Goal: Transaction & Acquisition: Book appointment/travel/reservation

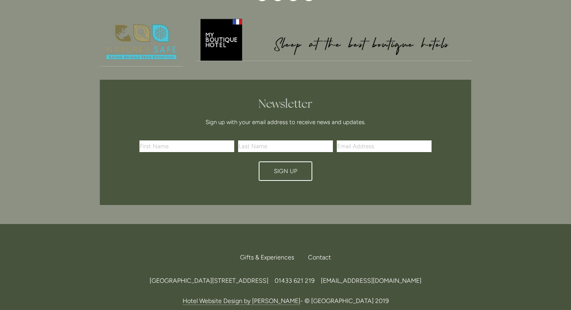
scroll to position [2317, 0]
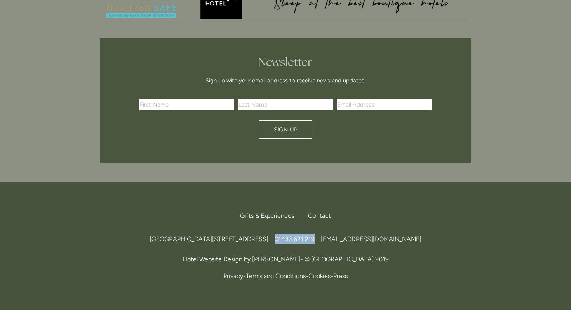
drag, startPoint x: 342, startPoint y: 197, endPoint x: 380, endPoint y: 196, distance: 38.5
click at [315, 235] on span "01433 621 219" at bounding box center [295, 238] width 40 height 7
copy span "01433 621 219"
drag, startPoint x: 460, startPoint y: 196, endPoint x: 387, endPoint y: 197, distance: 73.0
click at [387, 233] on div "[GEOGRAPHIC_DATA][STREET_ADDRESS] 219 [EMAIL_ADDRESS][DOMAIN_NAME]" at bounding box center [285, 238] width 371 height 10
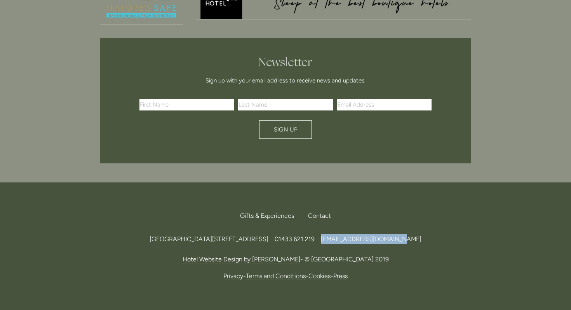
copy span "[EMAIL_ADDRESS][DOMAIN_NAME]"
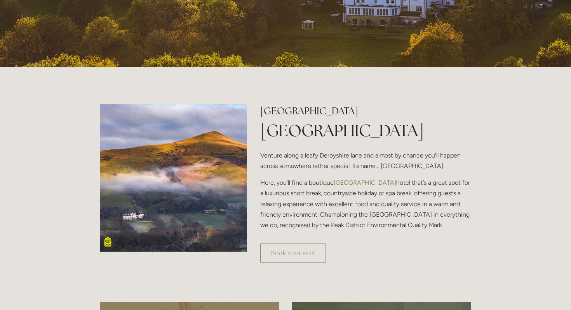
scroll to position [0, 0]
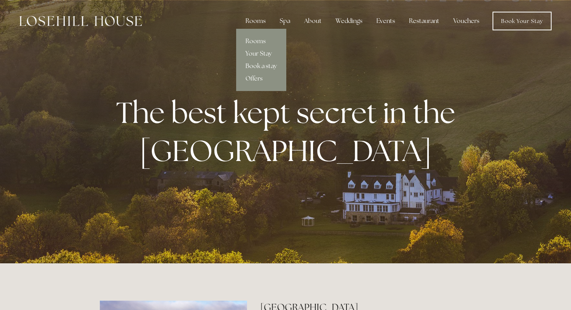
click at [259, 20] on div "Rooms" at bounding box center [255, 21] width 33 height 16
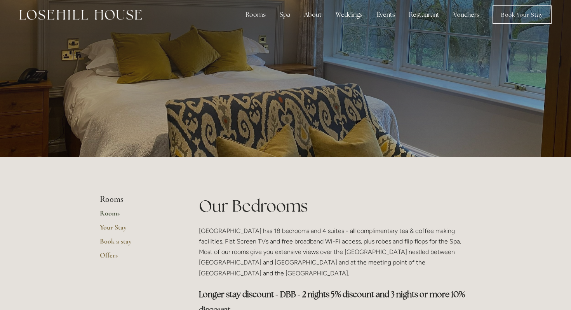
scroll to position [40, 0]
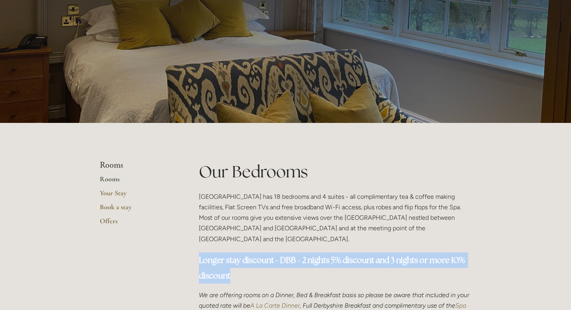
drag, startPoint x: 244, startPoint y: 270, endPoint x: 195, endPoint y: 249, distance: 53.6
copy strong "Longer stay discount - DBB - 2 nights 5% discount and 3 nights or more 10% disc…"
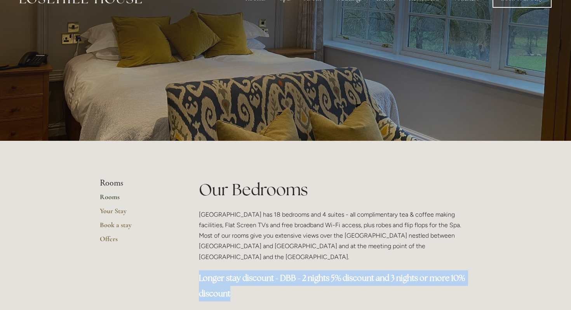
scroll to position [0, 0]
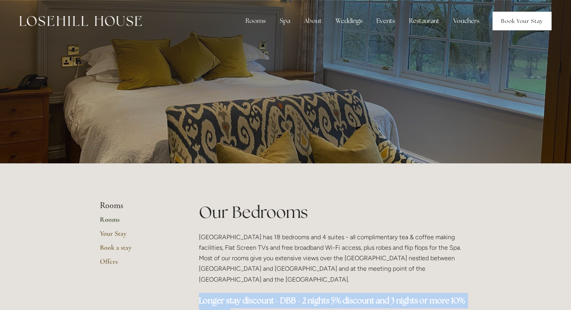
click at [512, 17] on link "Book Your Stay" at bounding box center [521, 21] width 59 height 19
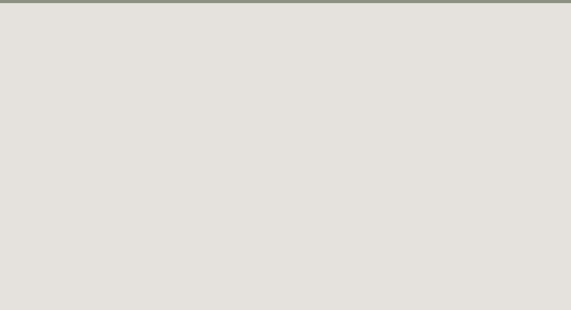
scroll to position [42, 0]
